Goal: Task Accomplishment & Management: Use online tool/utility

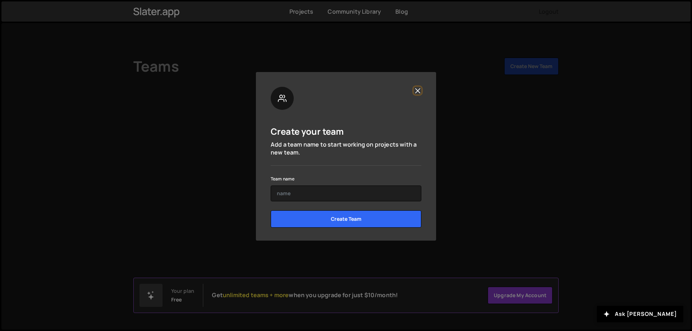
click at [419, 92] on button "Close" at bounding box center [418, 91] width 8 height 8
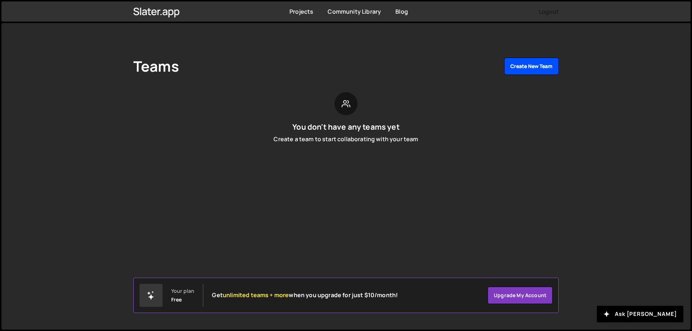
click at [532, 65] on button "Create New Team" at bounding box center [531, 66] width 54 height 17
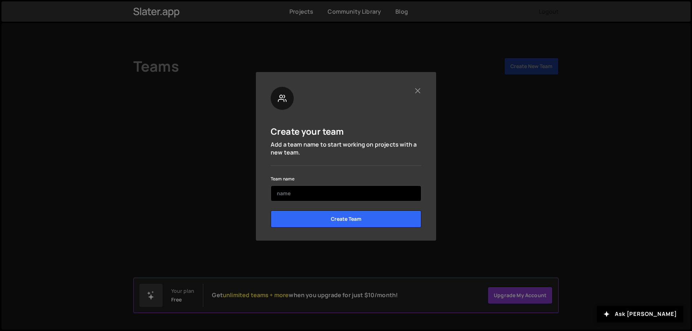
click at [366, 194] on input "text" at bounding box center [346, 194] width 151 height 16
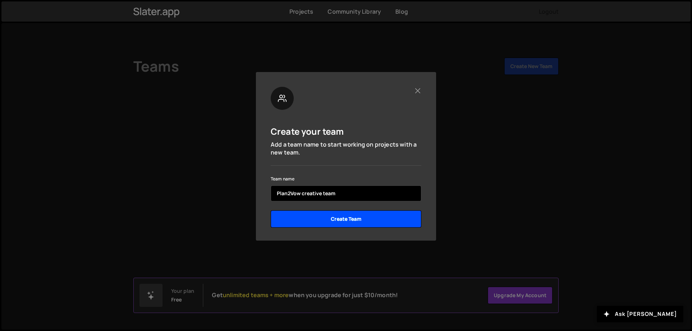
type input "Plan2Vow creative team"
click at [363, 219] on input "Create Team" at bounding box center [346, 219] width 151 height 17
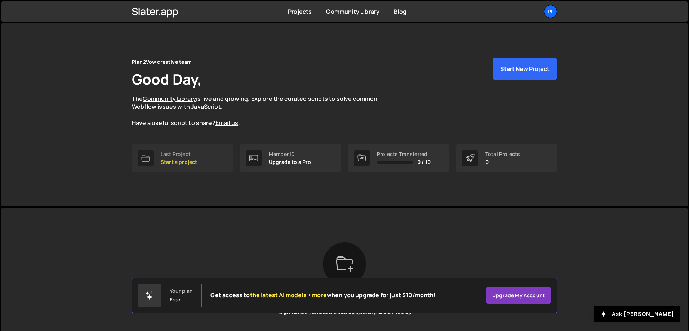
click at [192, 163] on p "Start a project" at bounding box center [179, 162] width 36 height 6
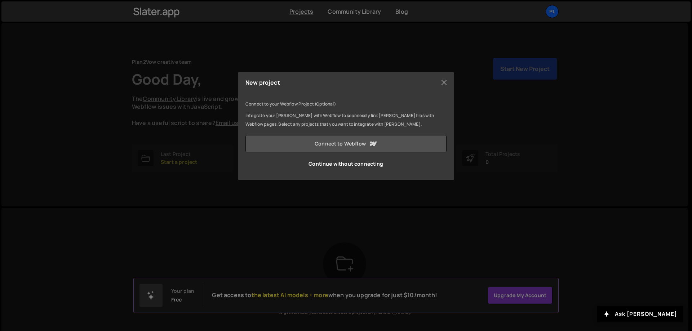
click at [330, 140] on link "Connect to Webflow" at bounding box center [346, 143] width 201 height 17
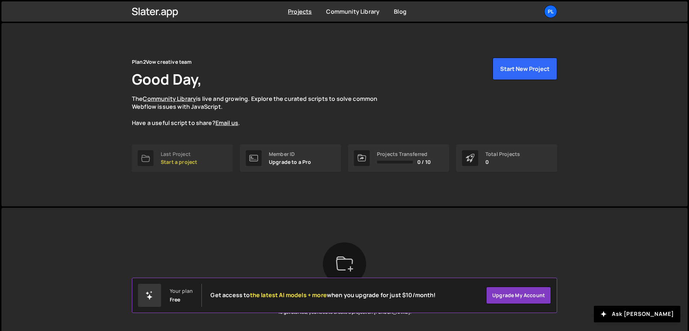
click at [201, 157] on link "Last Project Start a project" at bounding box center [182, 158] width 101 height 27
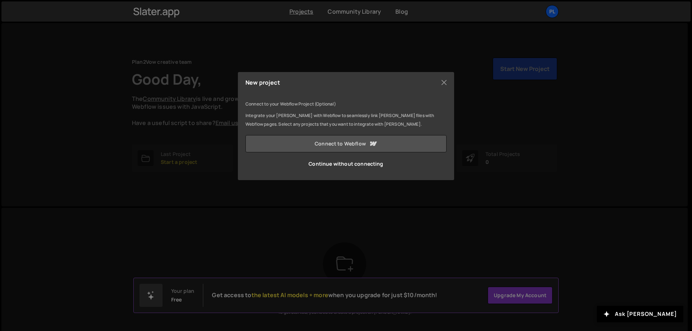
click at [347, 145] on link "Connect to Webflow" at bounding box center [346, 143] width 201 height 17
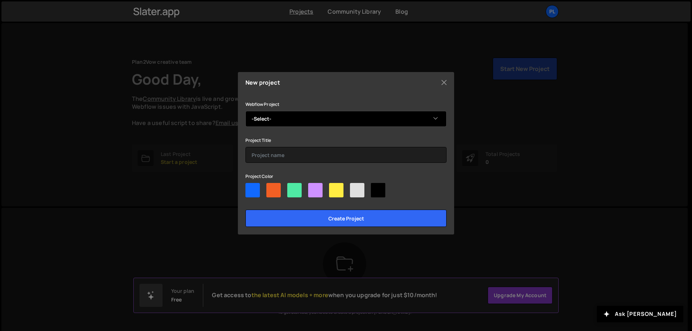
click at [429, 120] on select "-Select- [DOMAIN_NAME] plan2vow" at bounding box center [346, 119] width 201 height 16
select select "68c8bd1c1866b0f38ff5d812"
click at [246, 111] on select "-Select- [DOMAIN_NAME] plan2vow" at bounding box center [346, 119] width 201 height 16
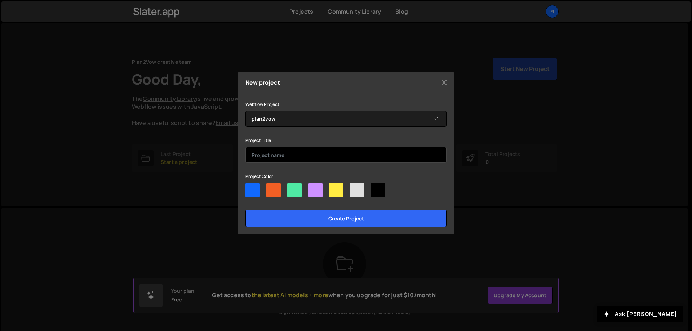
click at [412, 157] on input "text" at bounding box center [346, 155] width 201 height 16
type input "Invitation Creation"
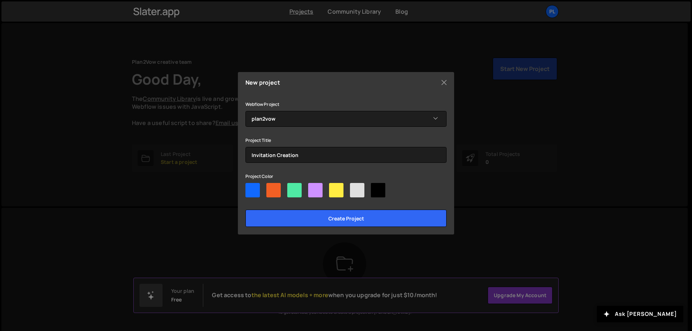
click at [318, 194] on div at bounding box center [315, 190] width 14 height 14
click at [313, 188] on input"] "radio" at bounding box center [310, 185] width 5 height 5
radio input"] "true"
click at [357, 189] on div at bounding box center [357, 190] width 14 height 14
click at [355, 188] on input"] "radio" at bounding box center [352, 185] width 5 height 5
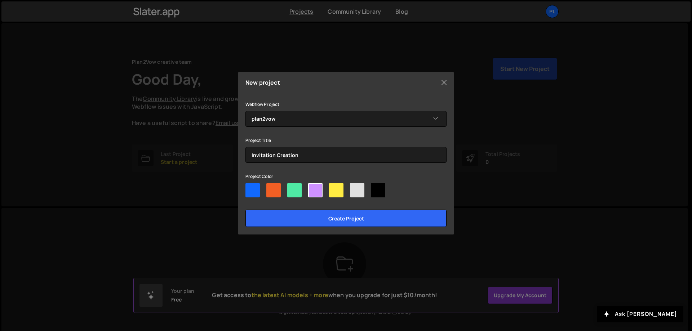
radio input"] "true"
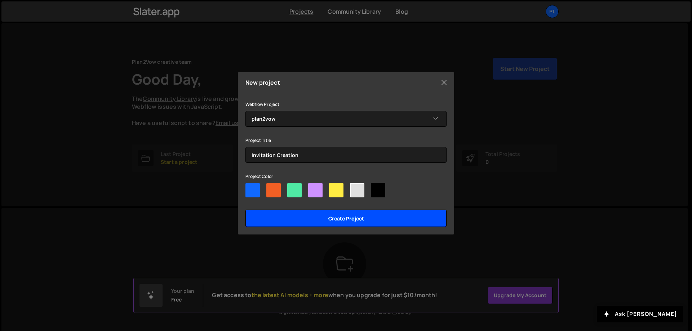
click at [359, 219] on input "Create project" at bounding box center [346, 218] width 201 height 17
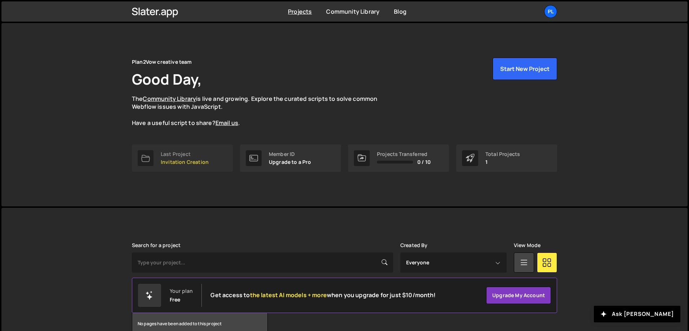
click at [173, 165] on p "Invitation Creation" at bounding box center [185, 162] width 48 height 6
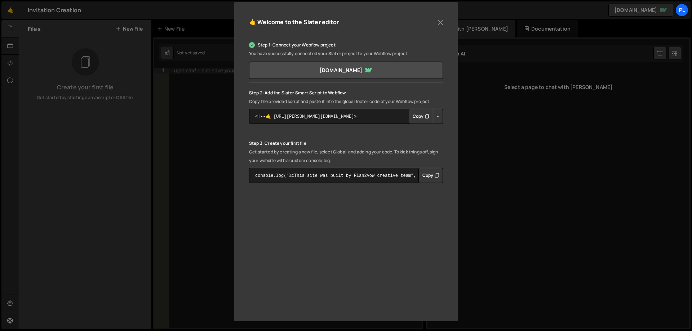
scroll to position [79, 0]
click at [437, 114] on button "Button group with nested dropdown" at bounding box center [438, 116] width 10 height 15
click at [423, 116] on button "Copy" at bounding box center [421, 116] width 25 height 15
